Goal: Information Seeking & Learning: Learn about a topic

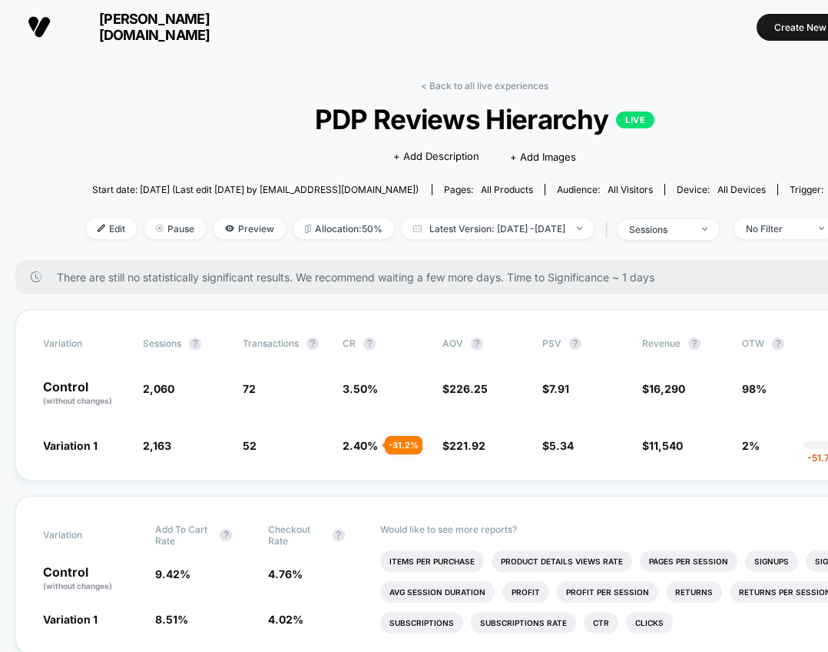
click at [69, 34] on span "[PERSON_NAME][DOMAIN_NAME]" at bounding box center [154, 27] width 184 height 32
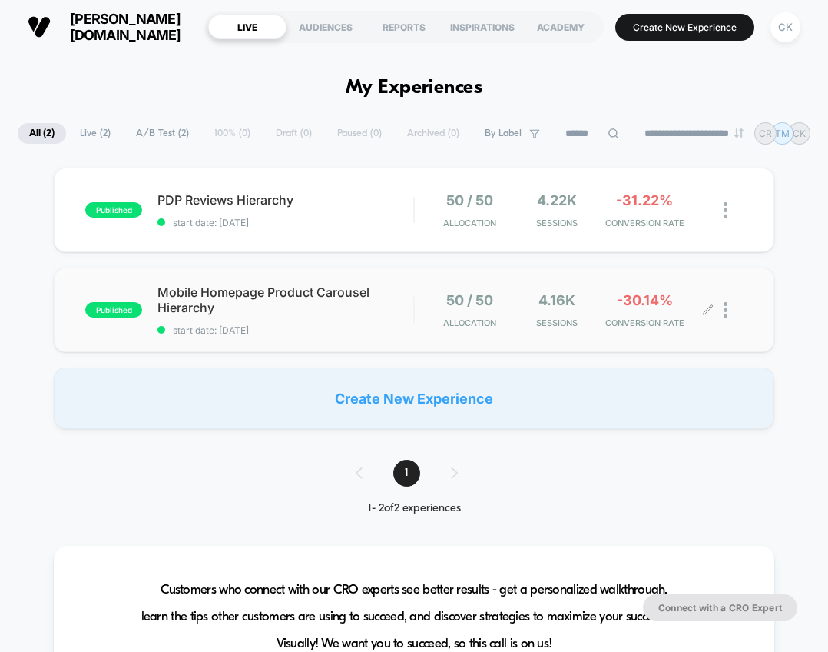
click at [646, 317] on span "CONVERSION RATE" at bounding box center [645, 322] width 80 height 11
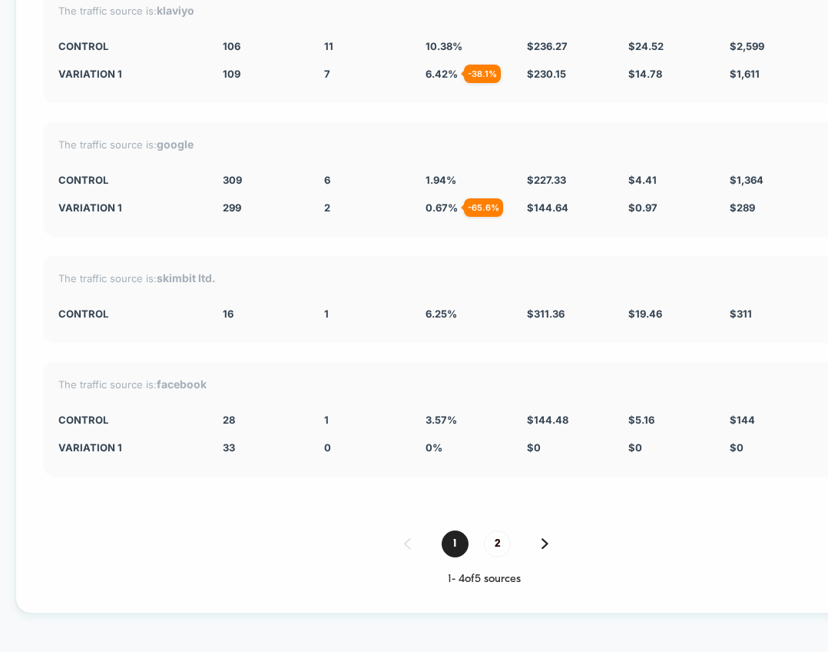
scroll to position [2997, 0]
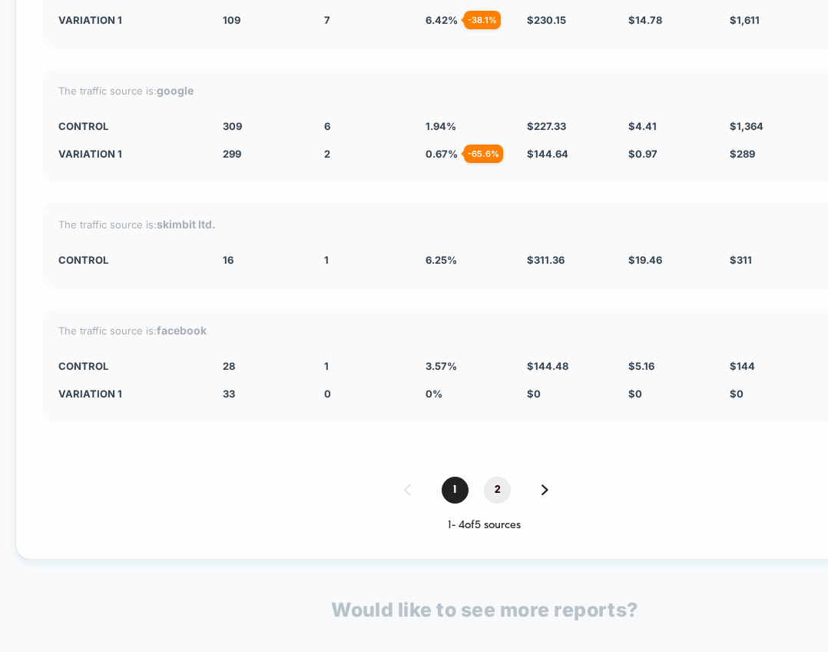
click at [503, 490] on span "2" at bounding box center [497, 489] width 27 height 27
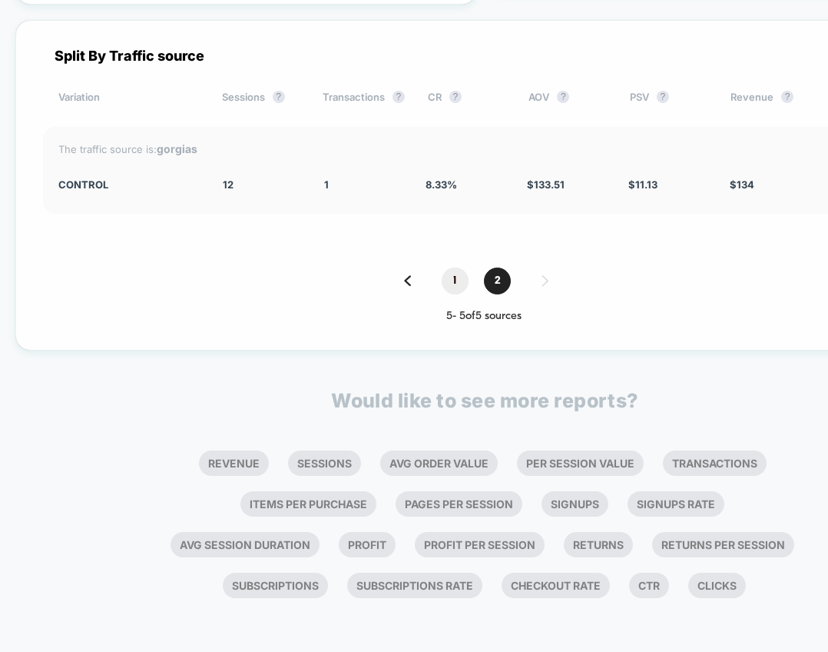
click at [461, 280] on span "1" at bounding box center [455, 280] width 27 height 27
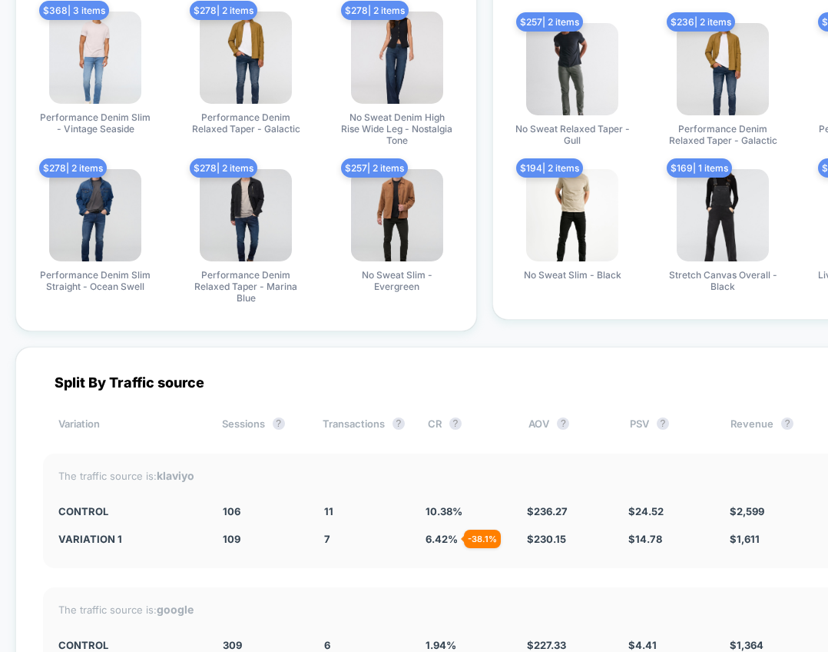
scroll to position [2228, 0]
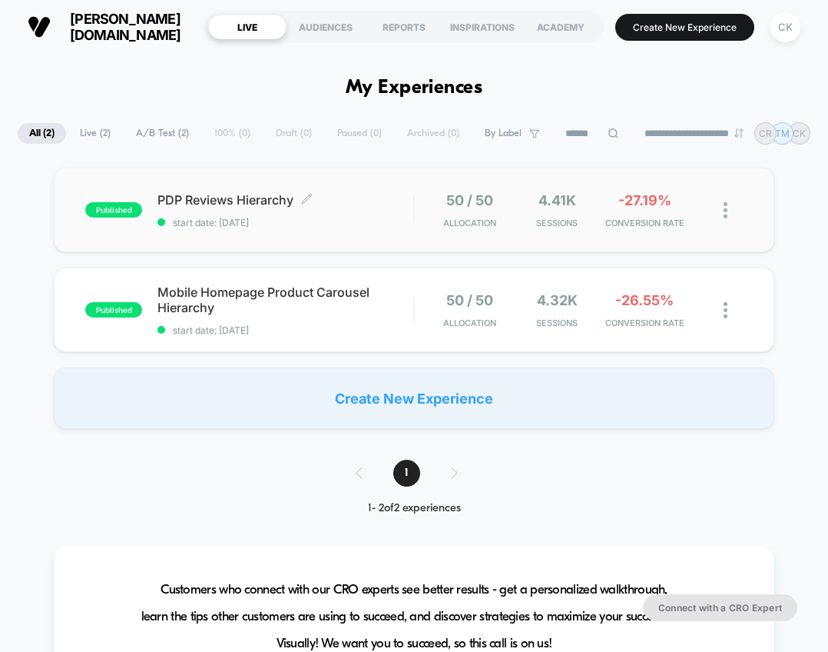
click at [335, 220] on span "start date: [DATE]" at bounding box center [286, 223] width 256 height 12
click at [300, 196] on span "PDP Reviews Hierarchy Click to edit experience details" at bounding box center [286, 199] width 256 height 15
